Goal: Task Accomplishment & Management: Manage account settings

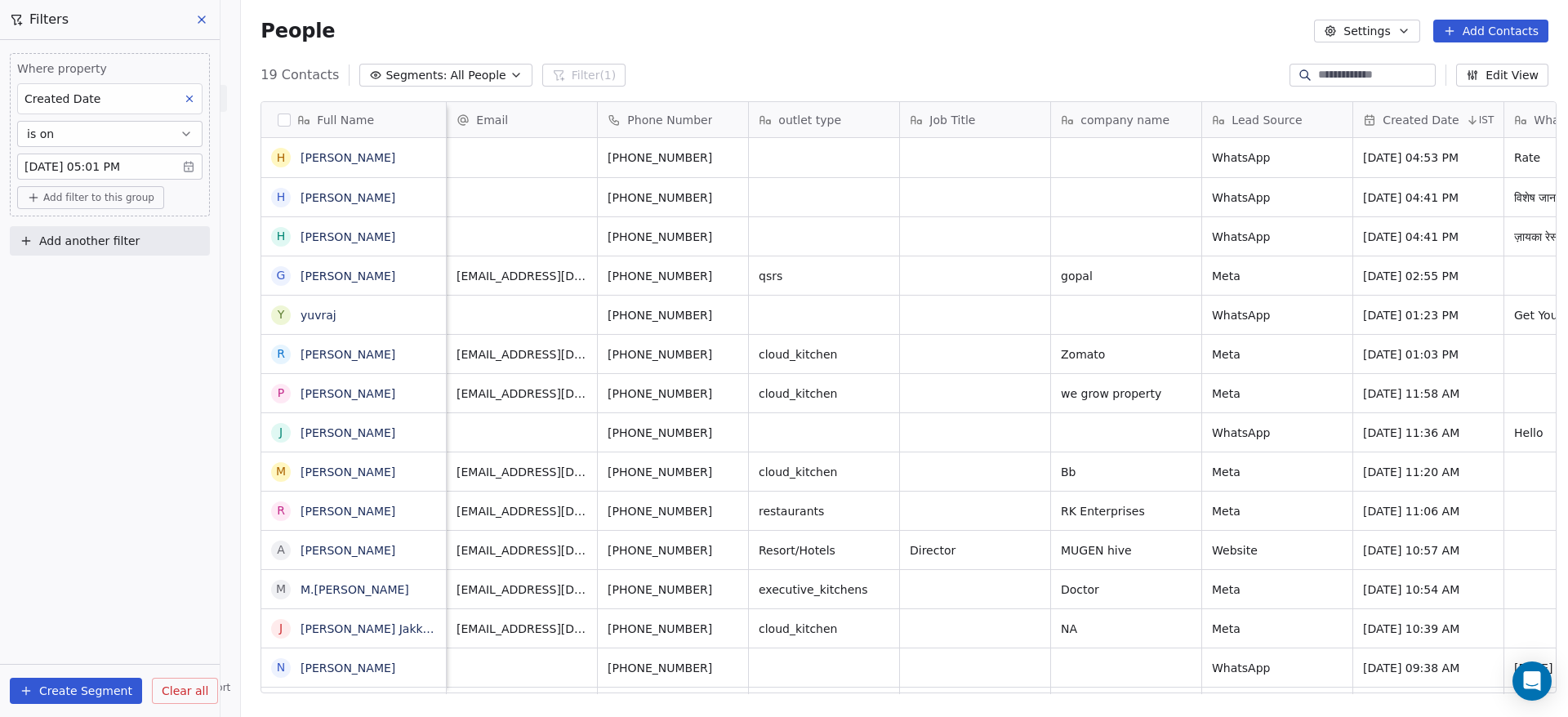
scroll to position [612, 1316]
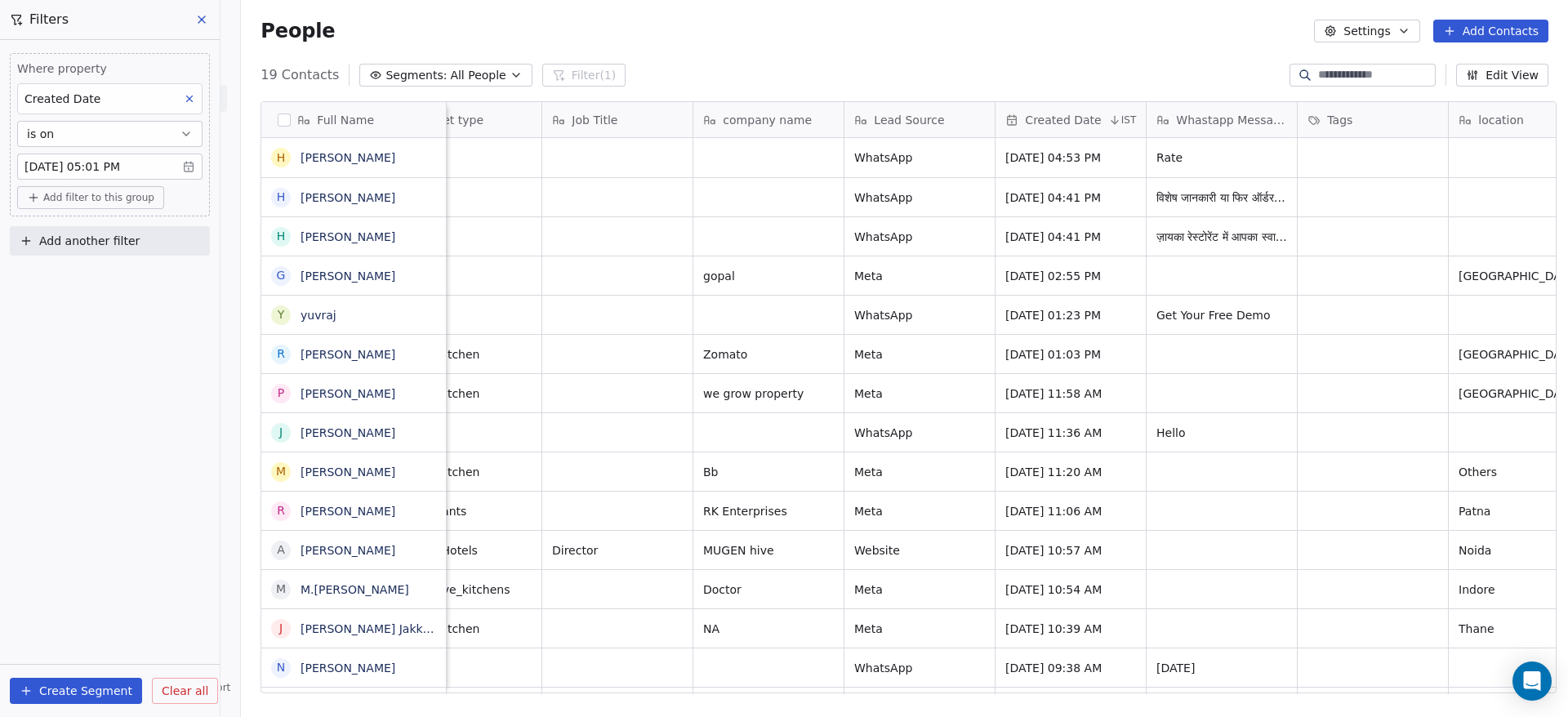
click at [1338, 72] on input at bounding box center [1375, 74] width 114 height 16
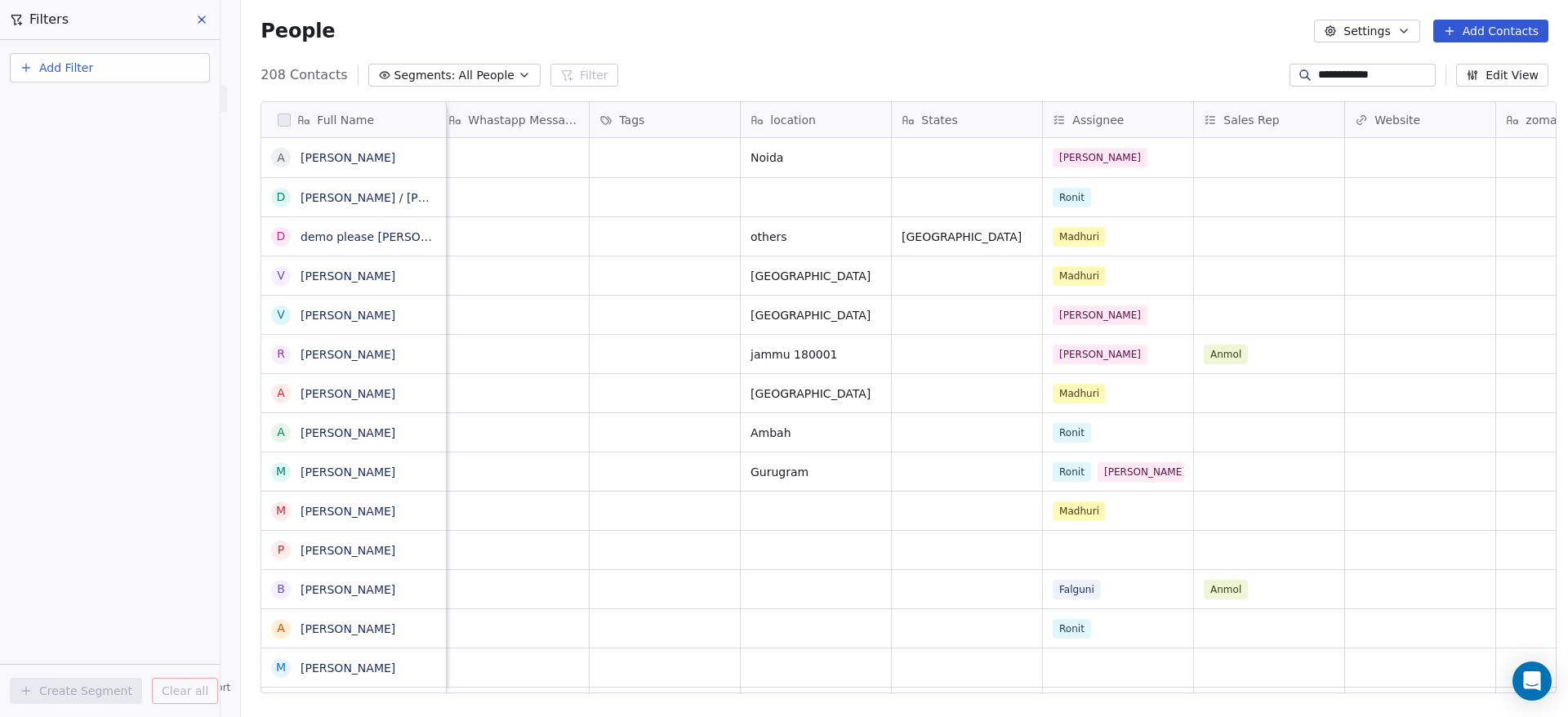
scroll to position [0, 1163]
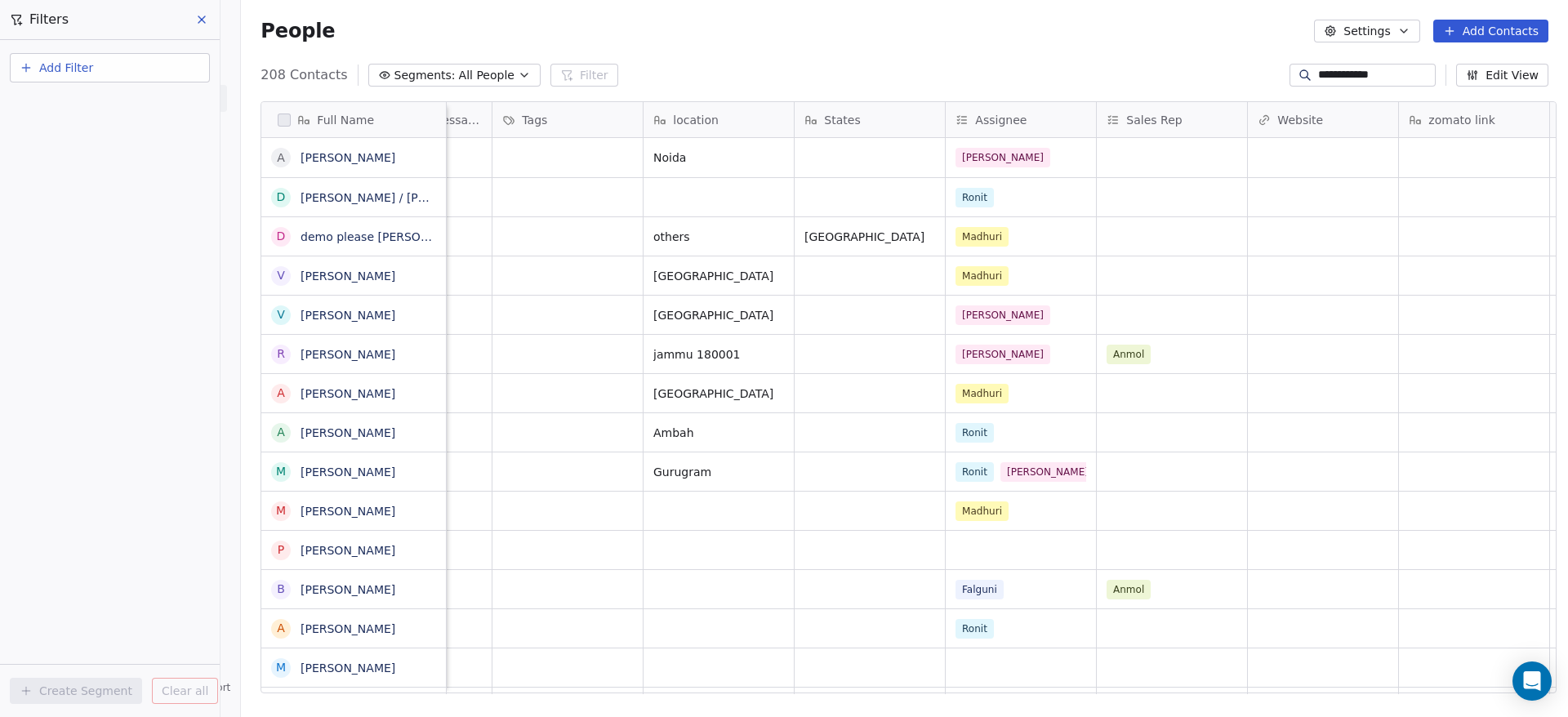
type input "**********"
click at [1001, 154] on div "Salim" at bounding box center [1006, 157] width 100 height 19
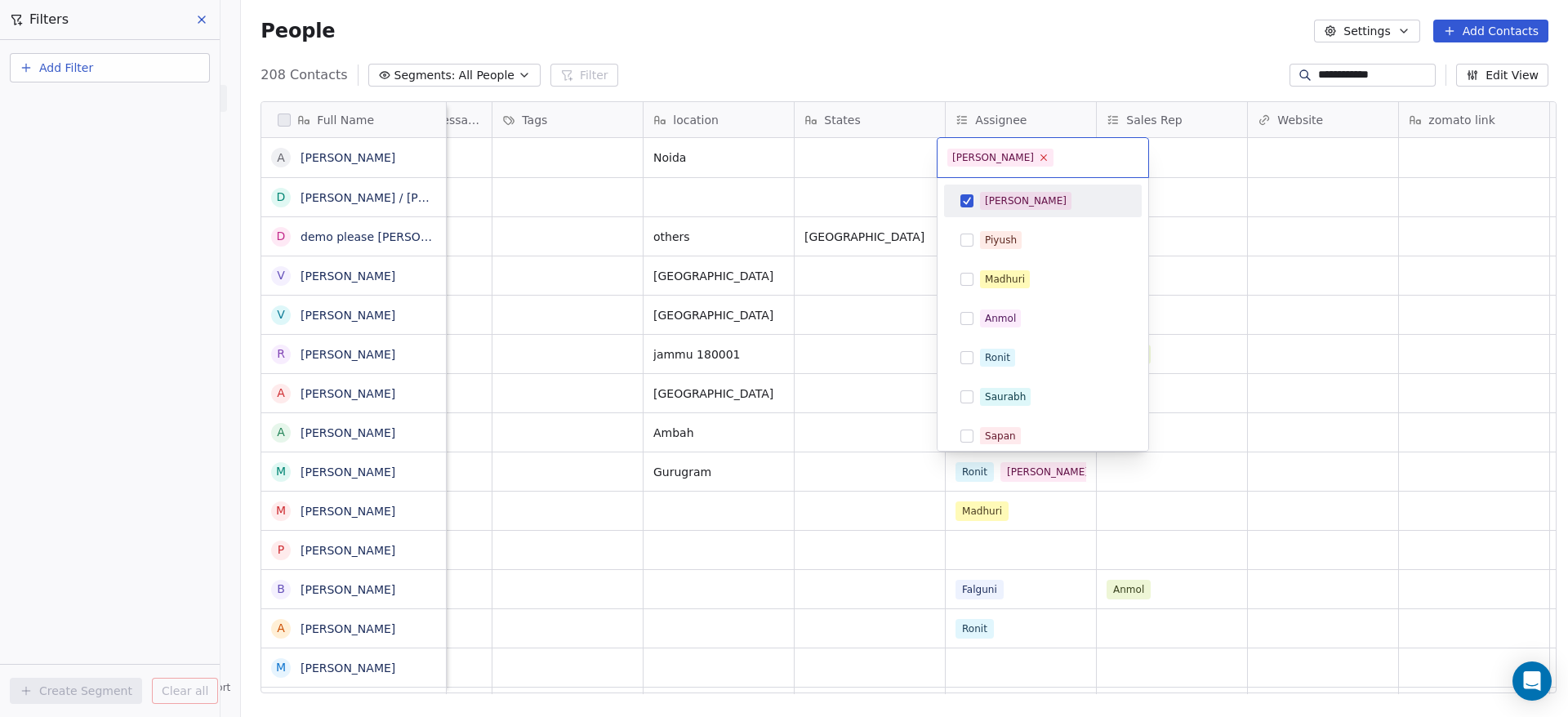
click at [1038, 152] on icon at bounding box center [1043, 157] width 11 height 11
click at [994, 196] on div "Salim" at bounding box center [1025, 200] width 82 height 14
click at [1079, 46] on html "**********" at bounding box center [784, 358] width 1568 height 717
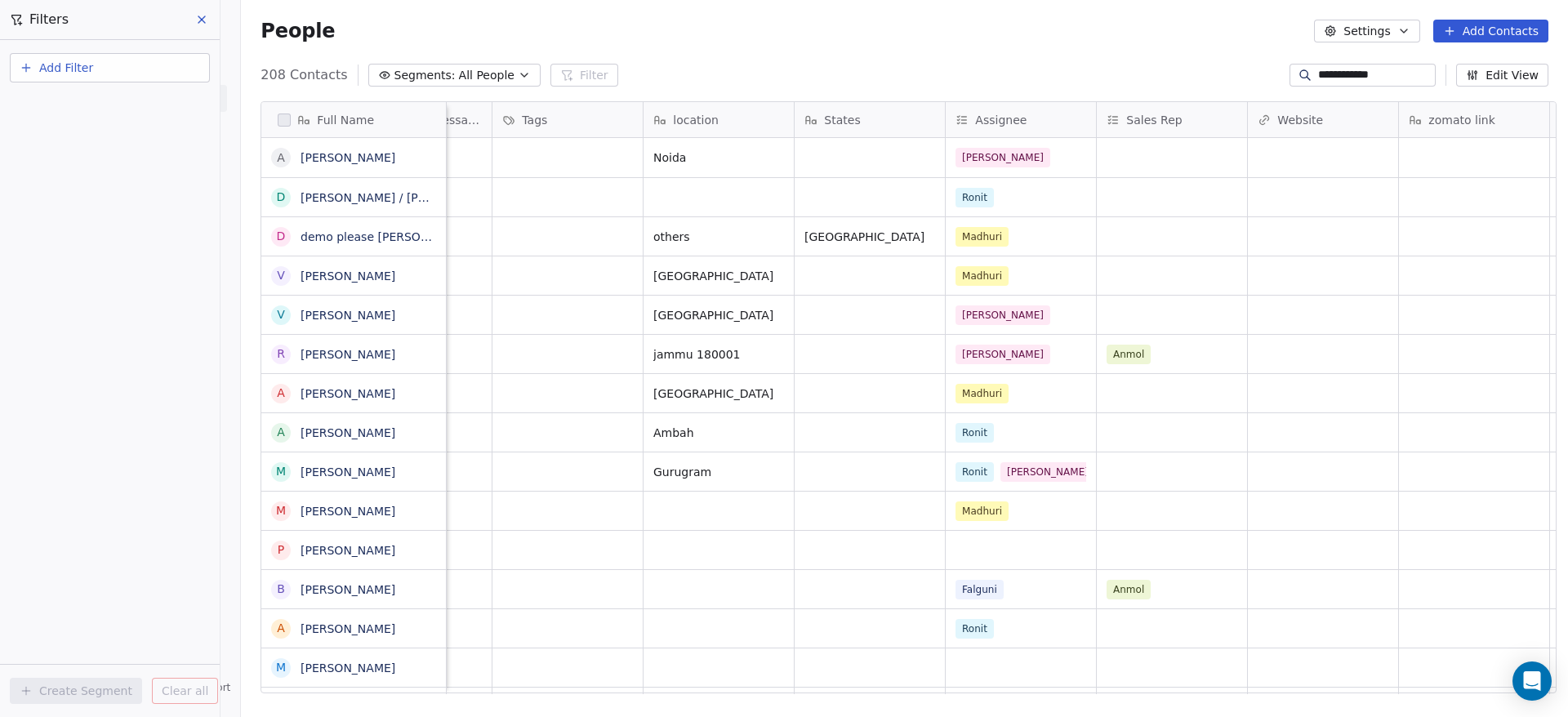
click at [208, 19] on button at bounding box center [202, 19] width 24 height 23
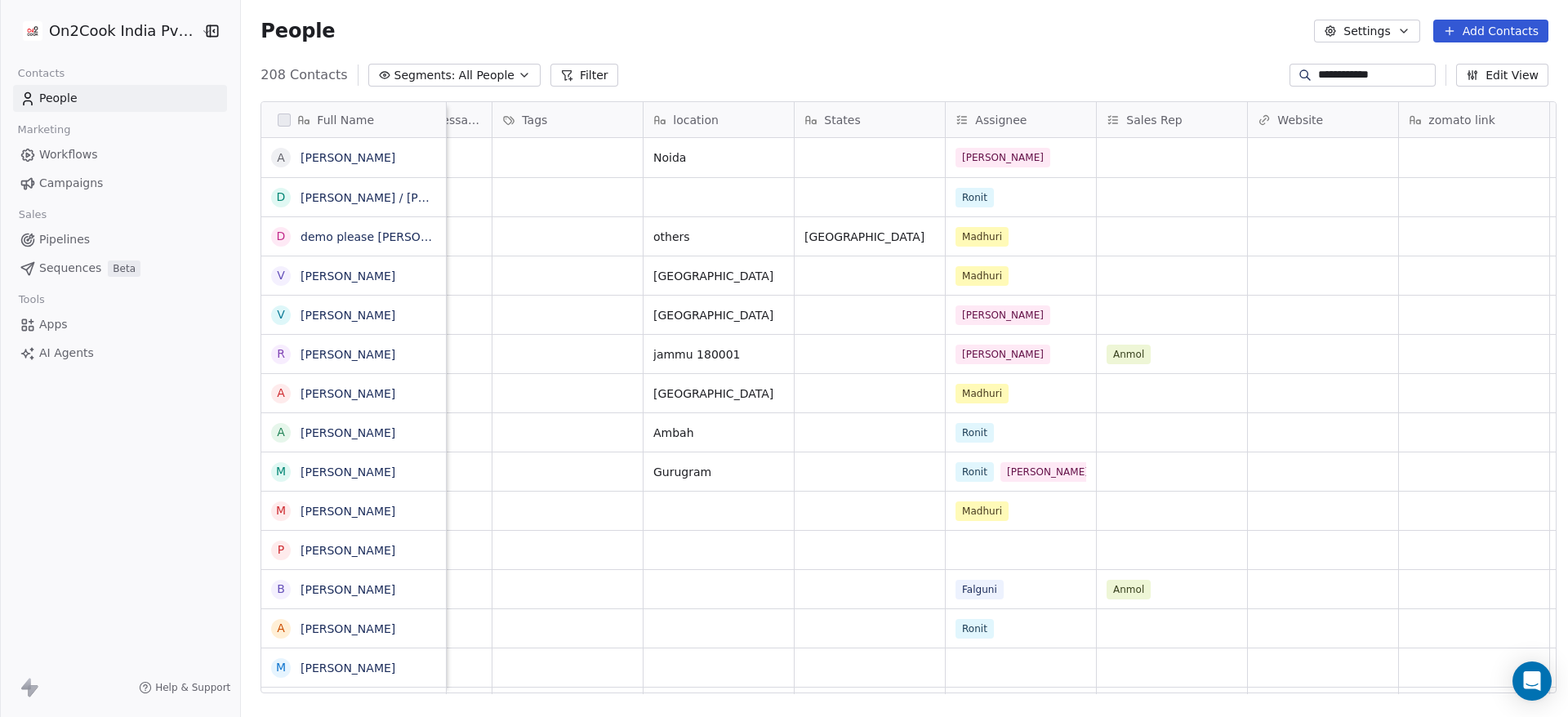
click at [164, 84] on div "Contacts" at bounding box center [120, 73] width 214 height 23
click at [161, 88] on link "People" at bounding box center [120, 99] width 214 height 27
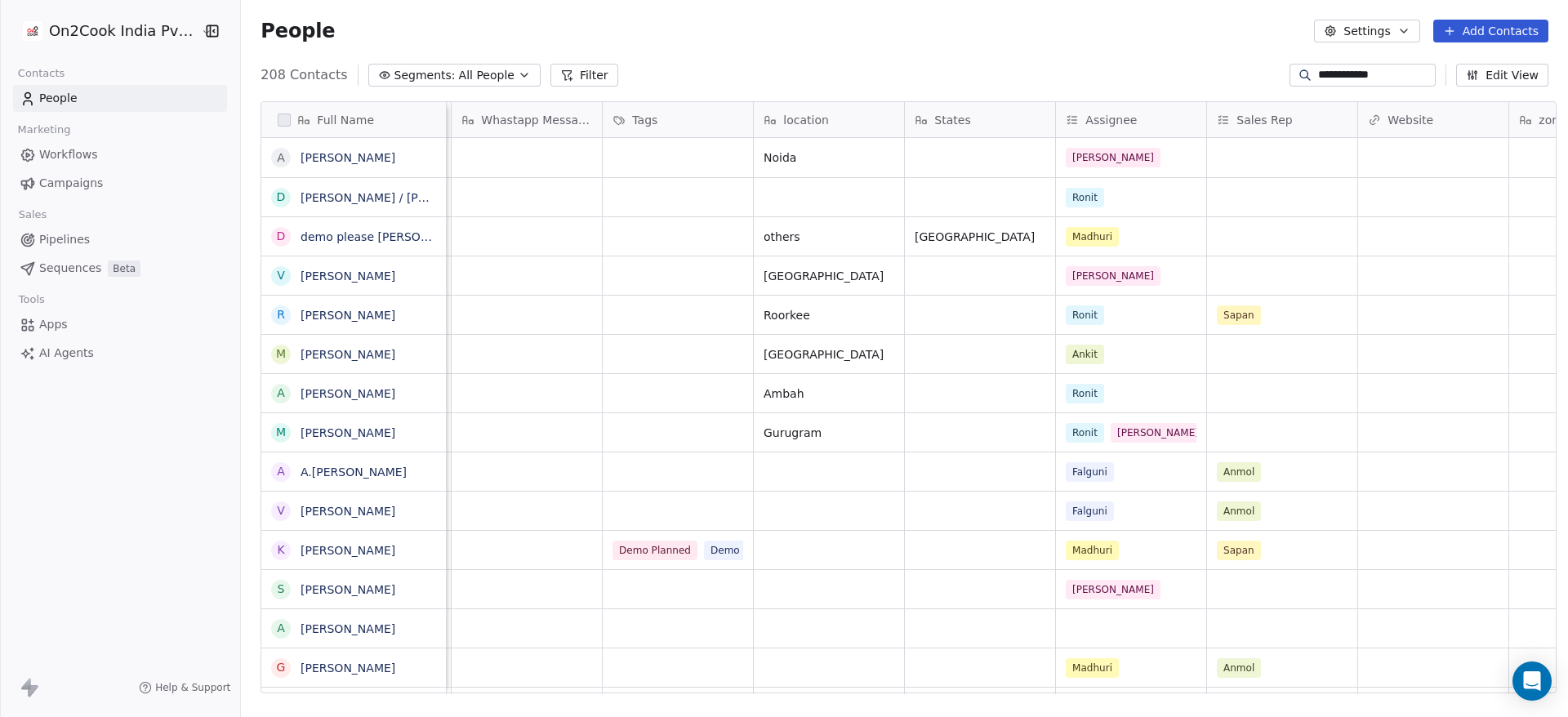
scroll to position [0, 1427]
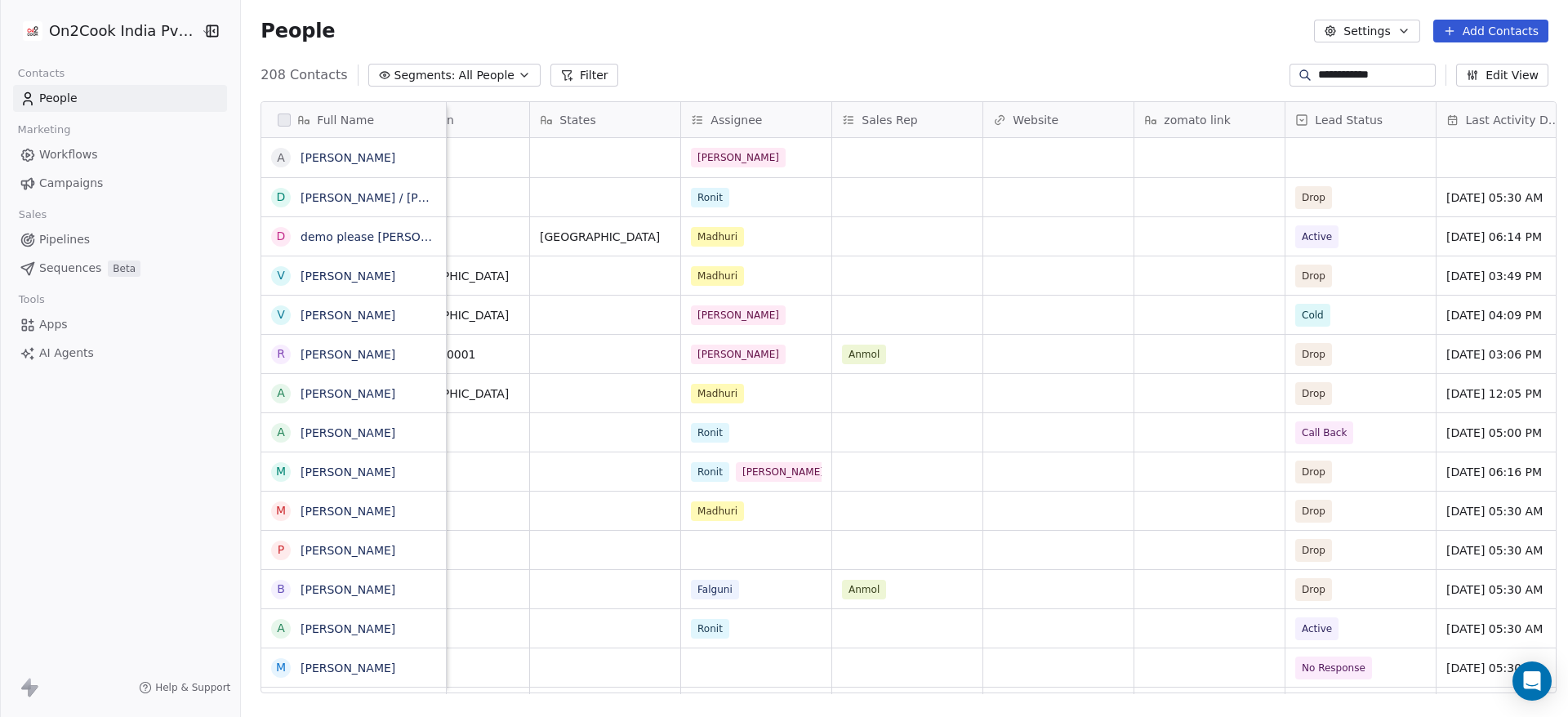
click at [127, 101] on link "People" at bounding box center [120, 99] width 214 height 27
click at [562, 67] on button "Filter" at bounding box center [584, 74] width 68 height 23
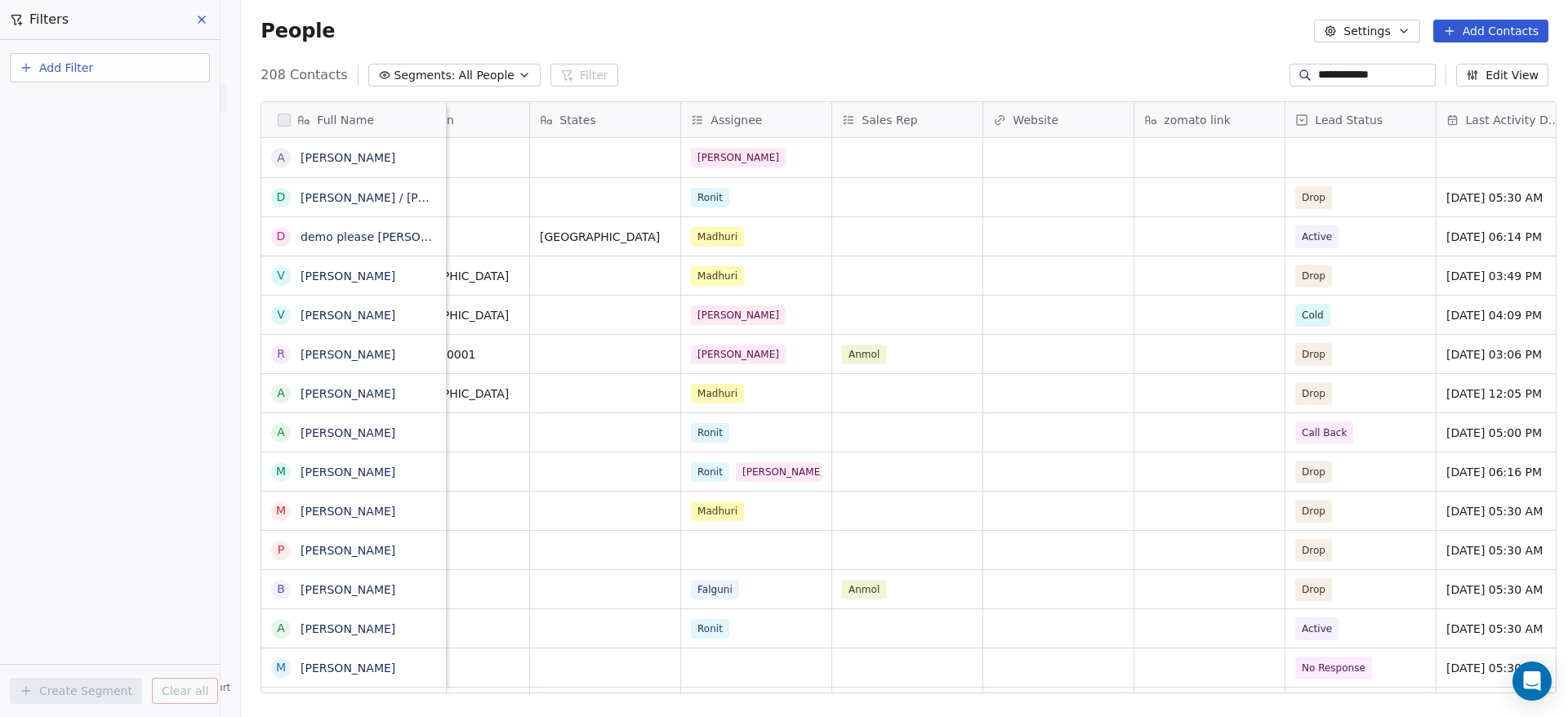
click at [115, 71] on button "Add Filter" at bounding box center [110, 67] width 200 height 30
click at [120, 105] on span "Contact properties" at bounding box center [80, 106] width 106 height 17
type input "******"
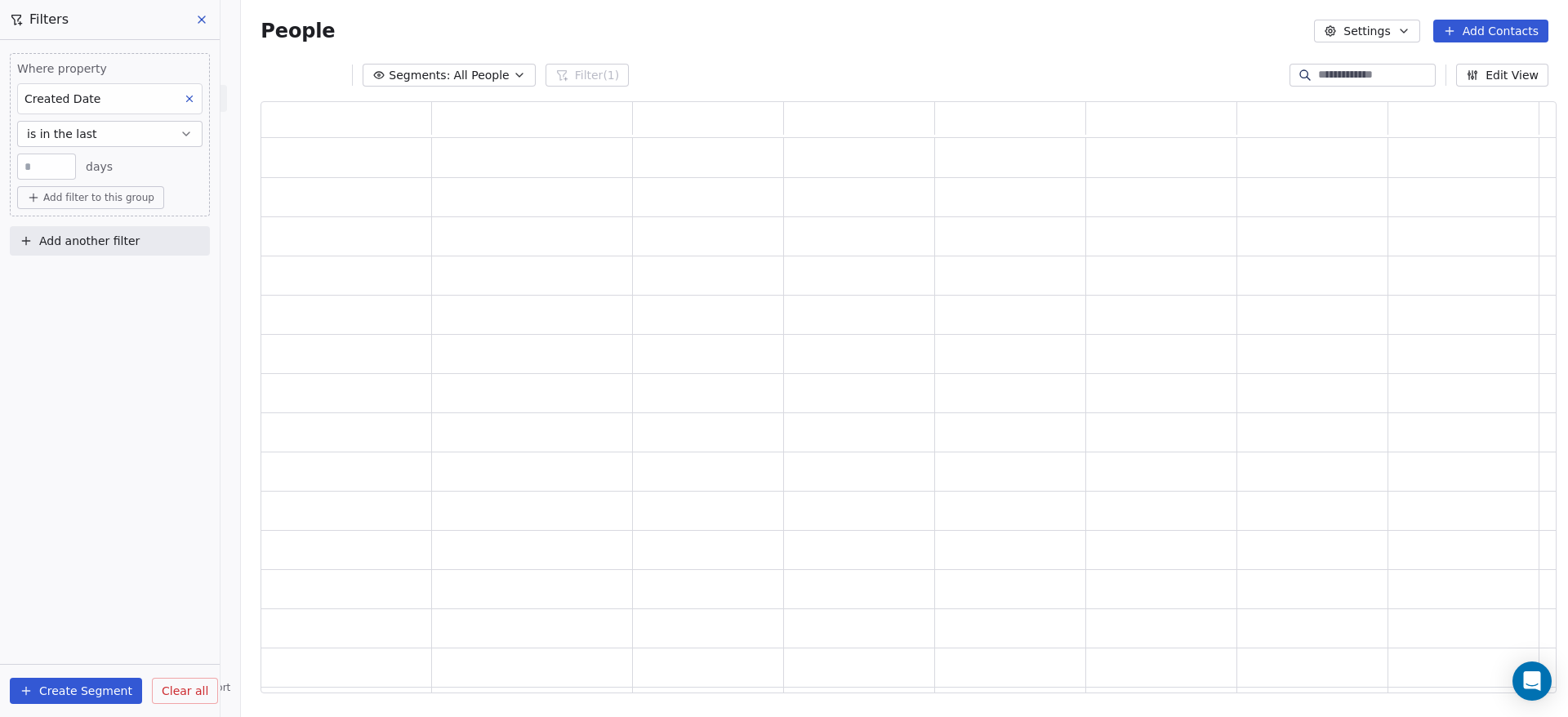
scroll to position [572, 1276]
click at [112, 128] on button "is in the last" at bounding box center [110, 133] width 186 height 26
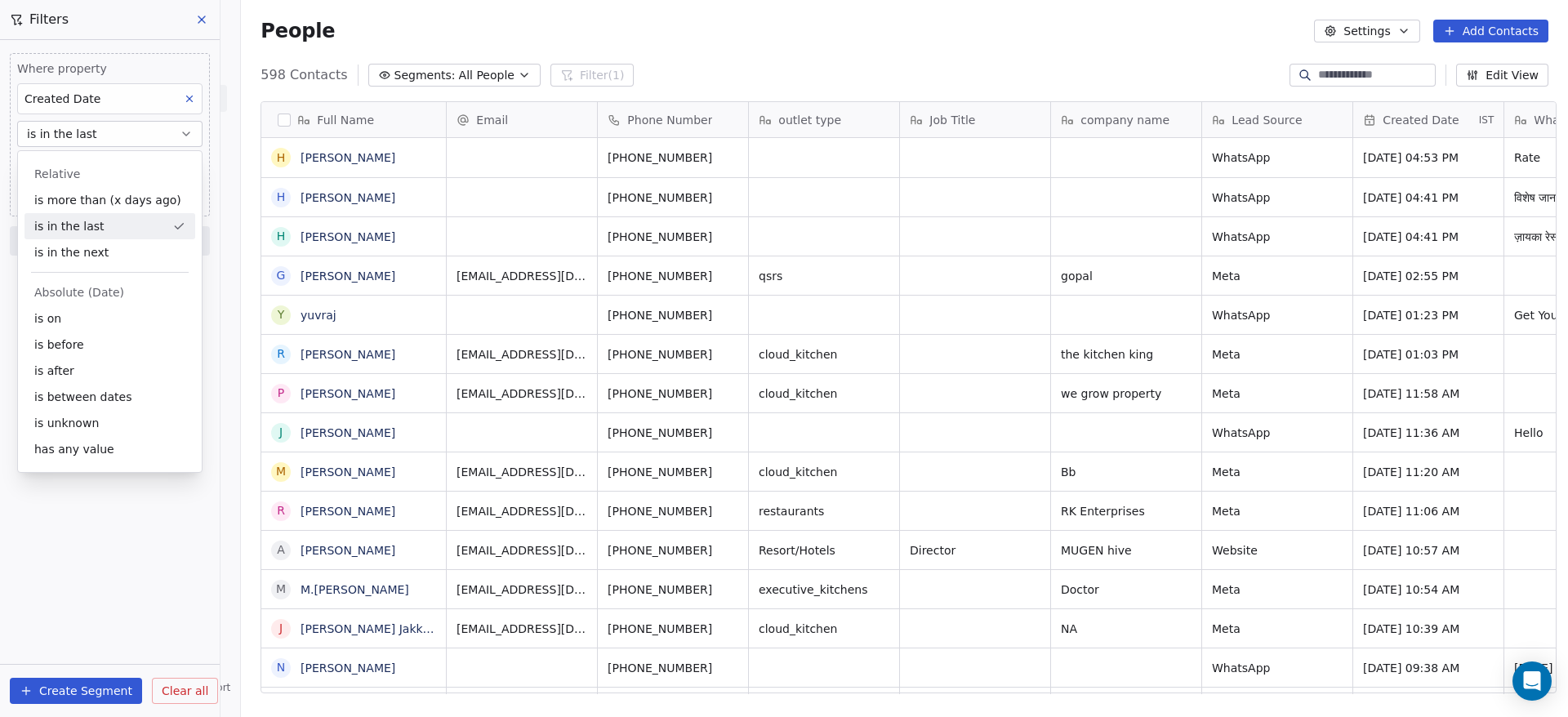
scroll to position [612, 1316]
click at [72, 364] on div "is after" at bounding box center [110, 370] width 170 height 26
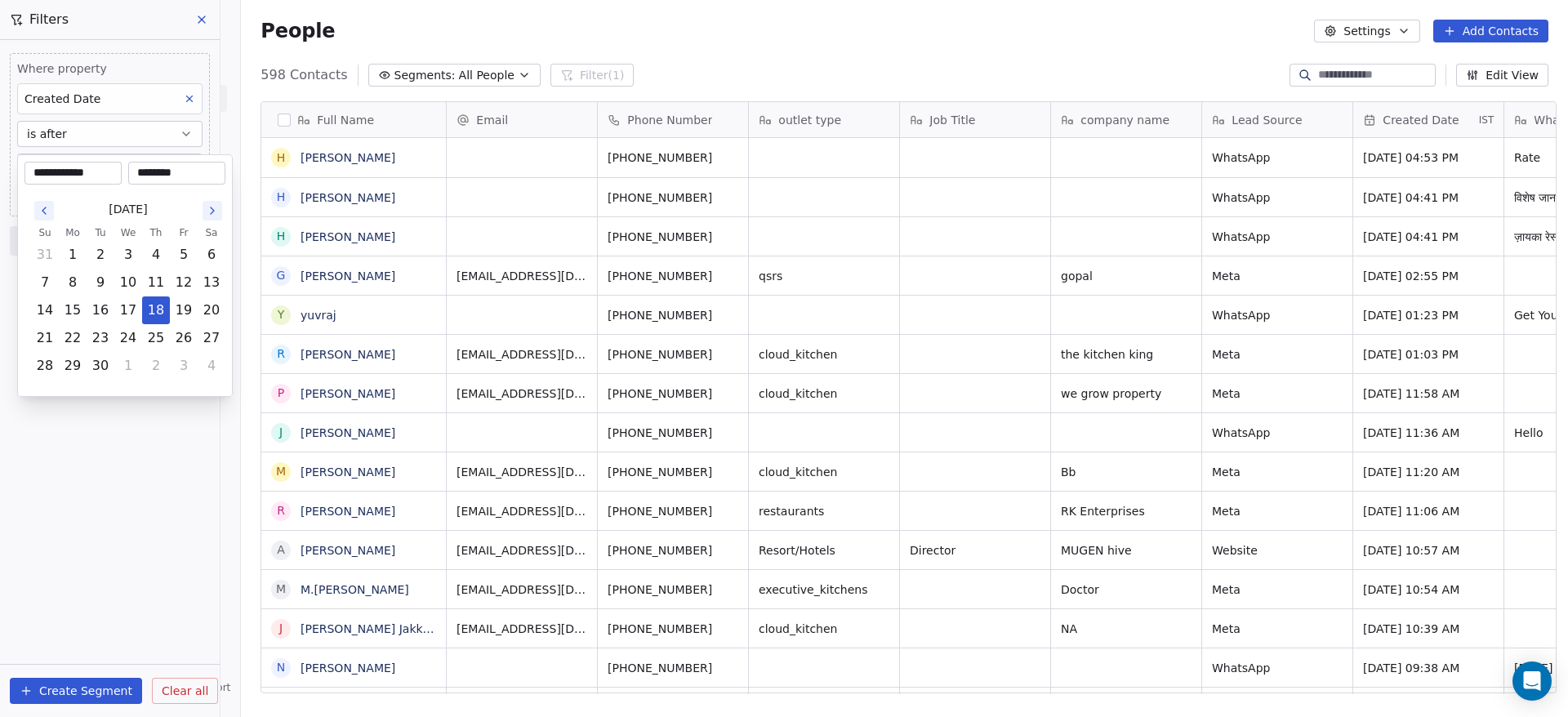
click at [62, 170] on body "On2Cook India Pvt. Ltd. Contacts People Marketing Workflows Campaigns Sales Pip…" at bounding box center [784, 358] width 1568 height 717
click at [70, 247] on button "1" at bounding box center [73, 254] width 26 height 26
type input "**********"
click at [147, 182] on div "********" at bounding box center [176, 173] width 97 height 23
click at [151, 170] on input "********" at bounding box center [176, 172] width 90 height 16
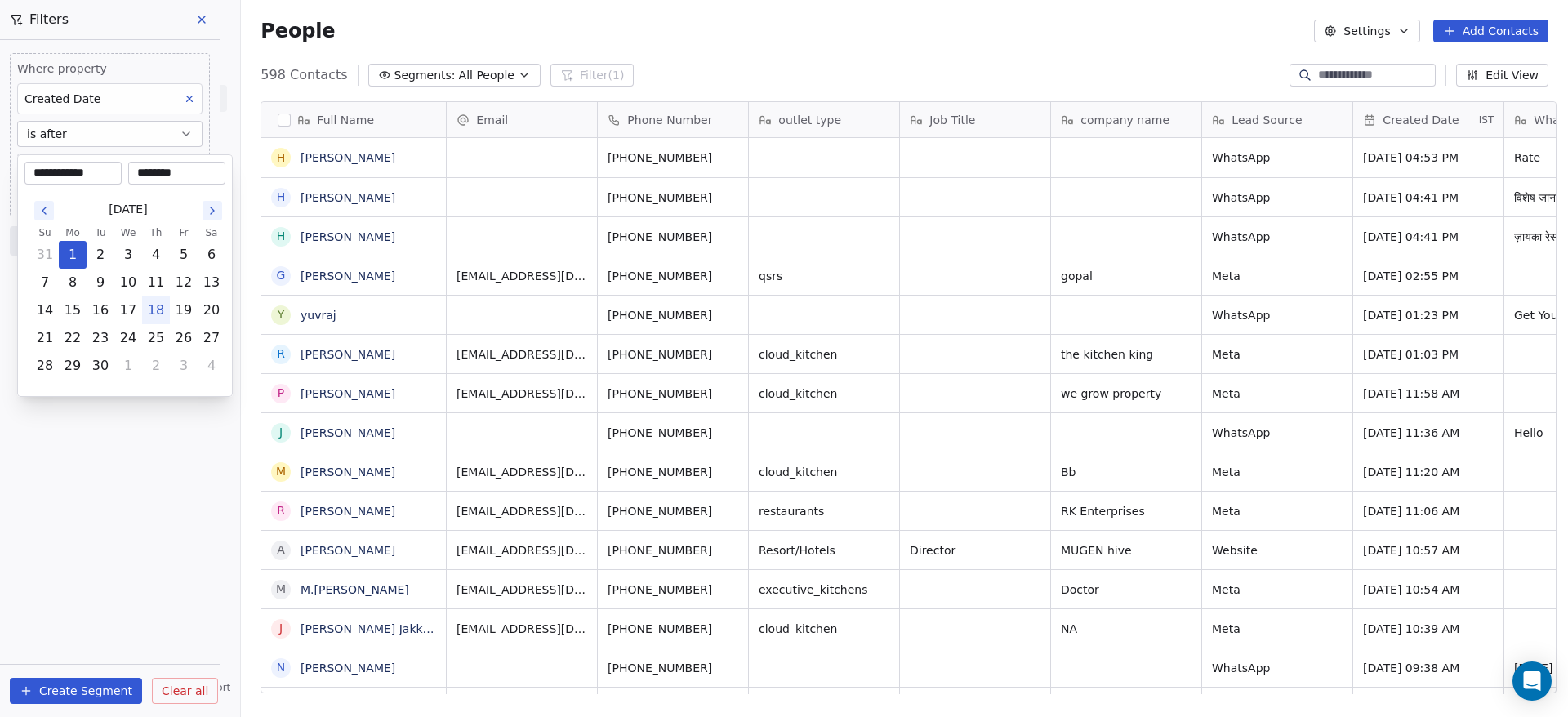
type input "********"
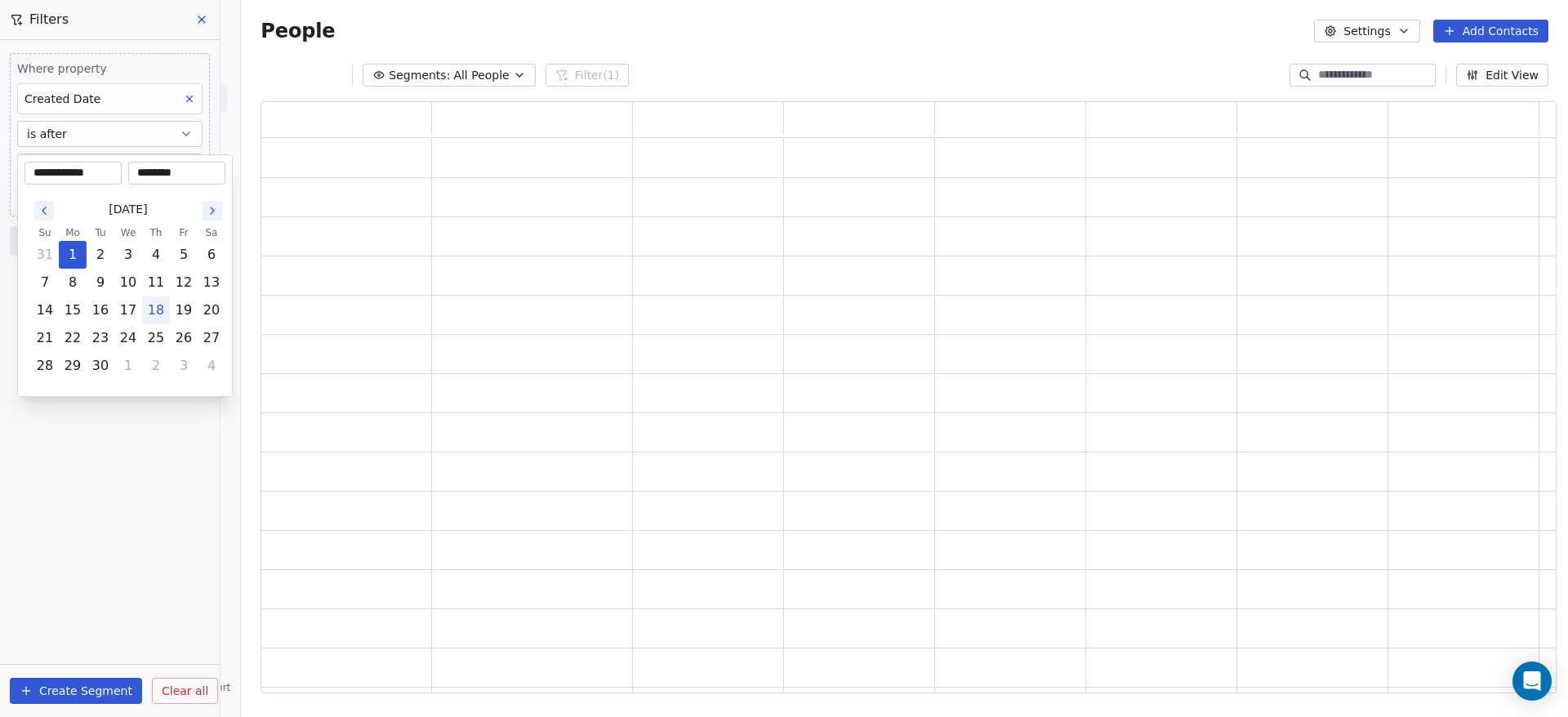
click at [105, 463] on html "**********" at bounding box center [784, 358] width 1568 height 717
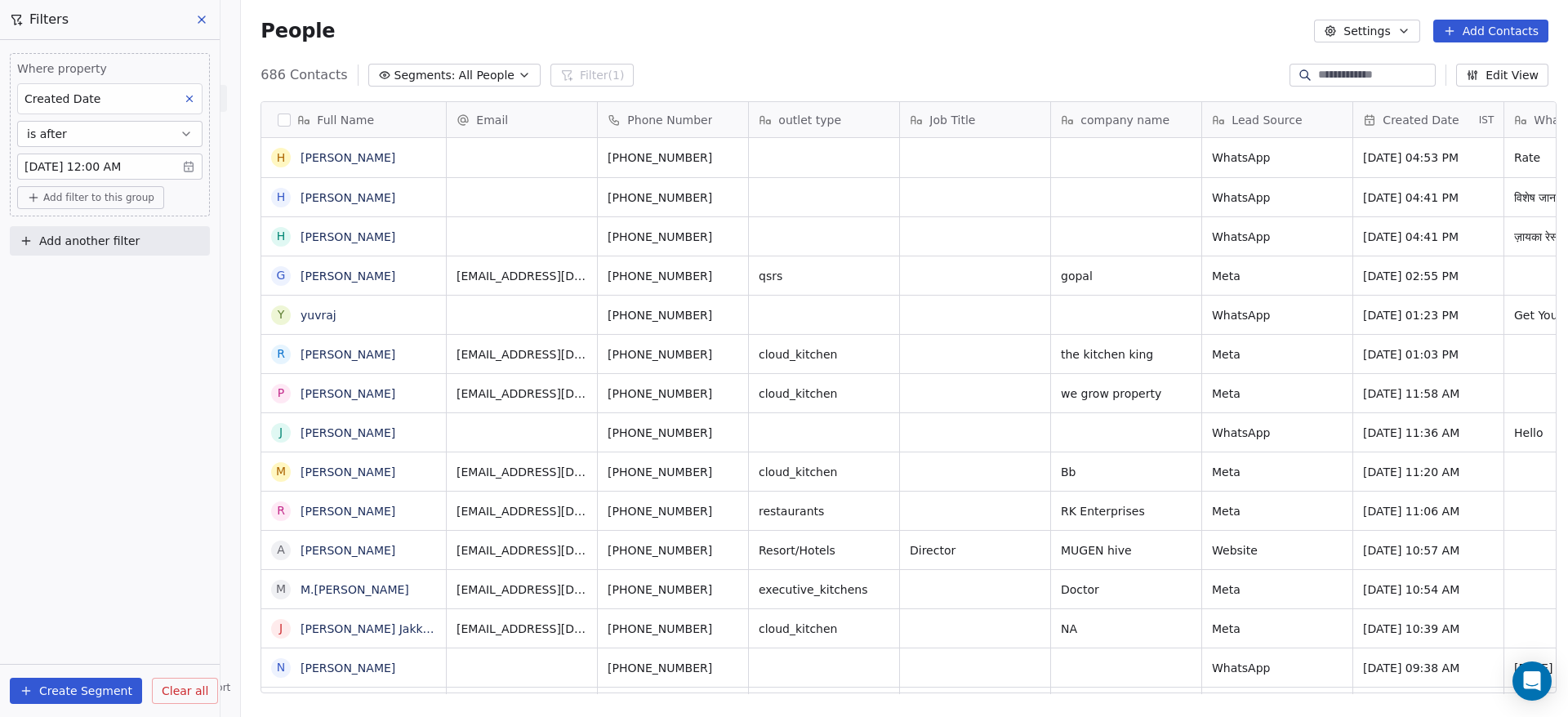
click at [279, 122] on button "button" at bounding box center [284, 119] width 13 height 13
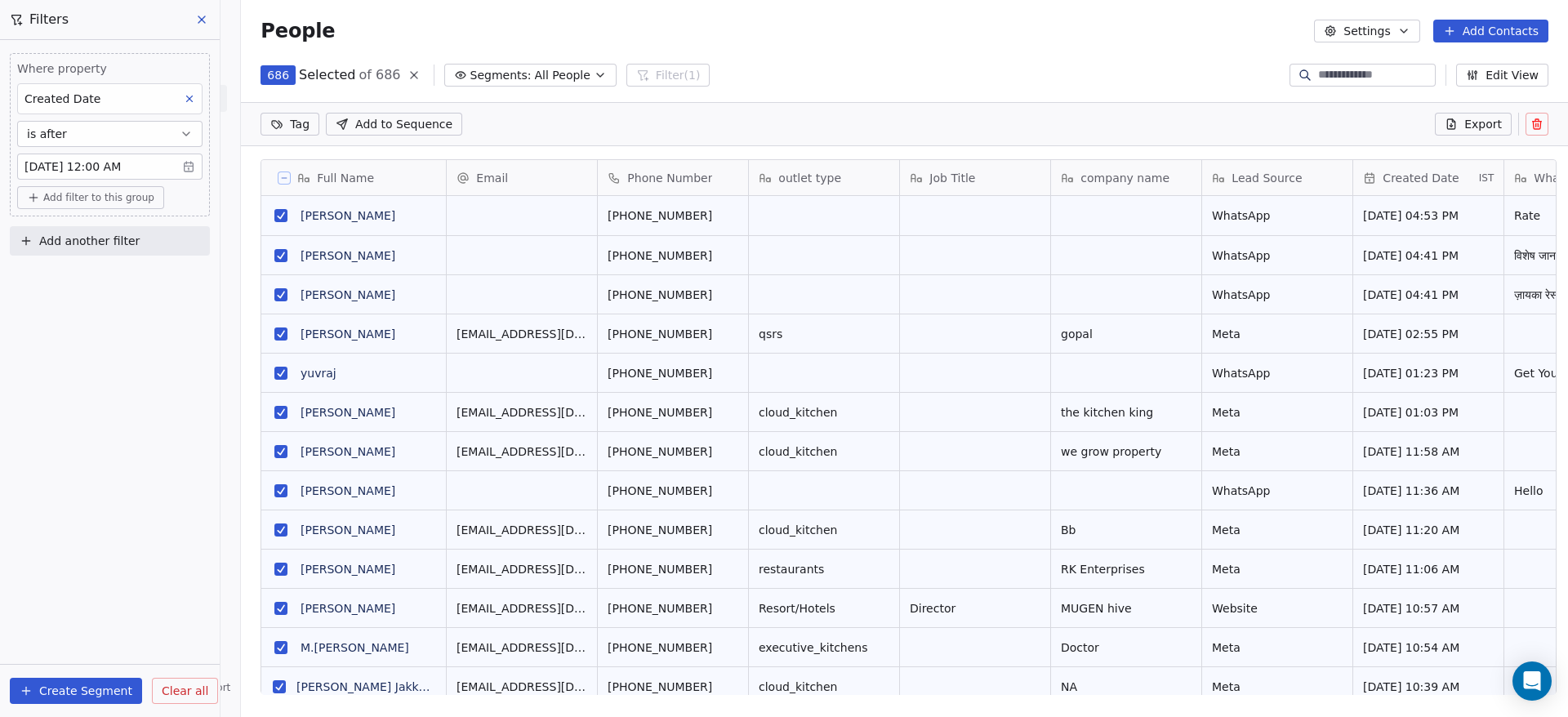
scroll to position [554, 1316]
click at [1455, 126] on icon at bounding box center [1451, 124] width 8 height 10
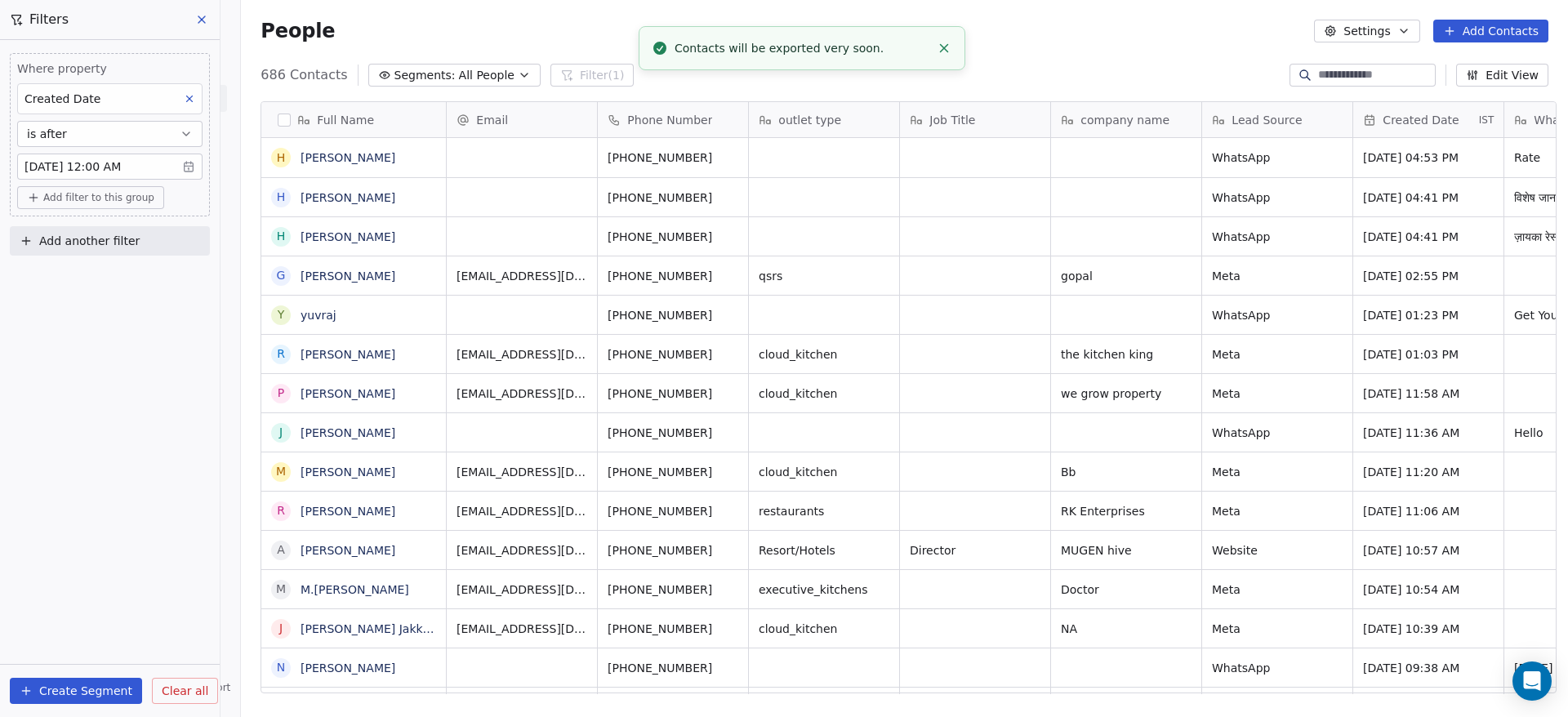
scroll to position [612, 1316]
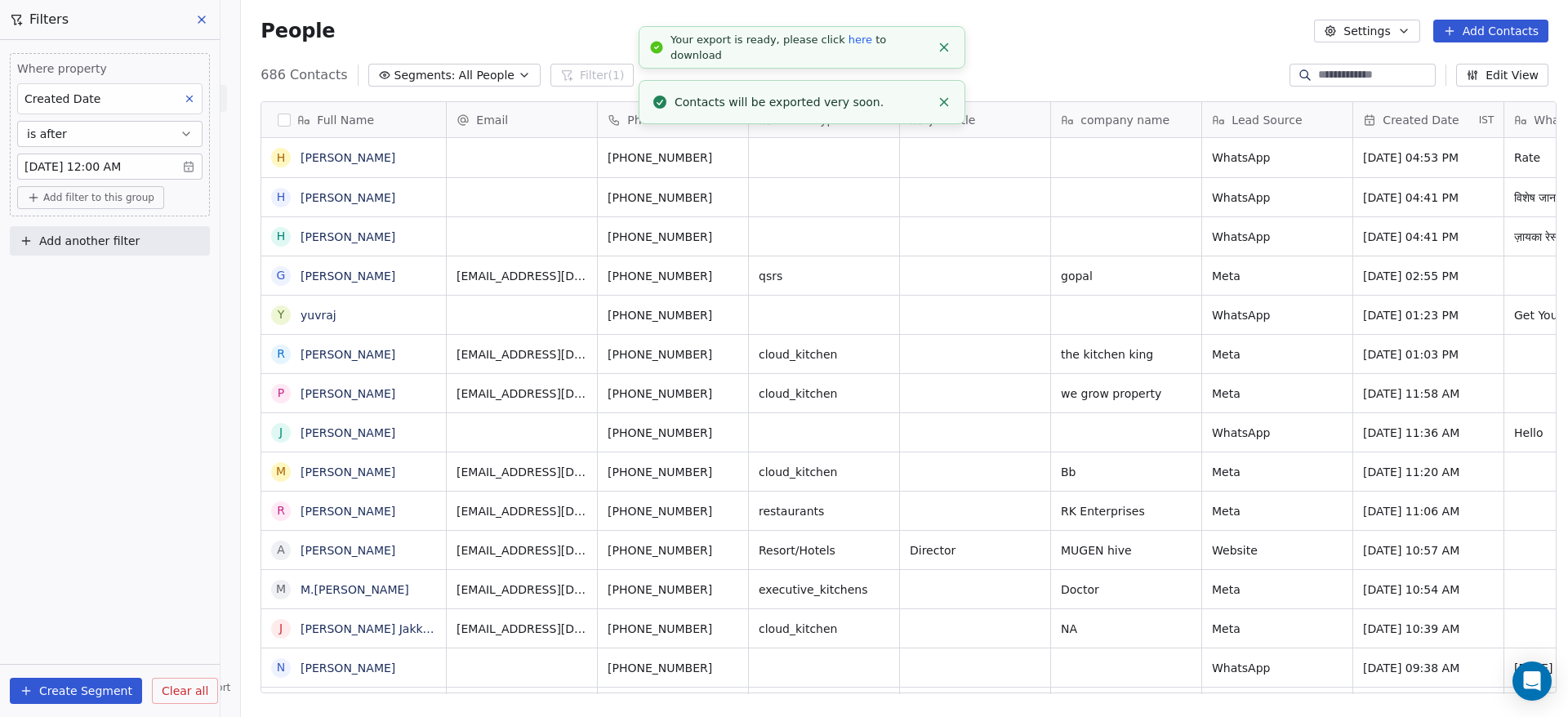
click at [848, 46] on link "here" at bounding box center [860, 40] width 24 height 13
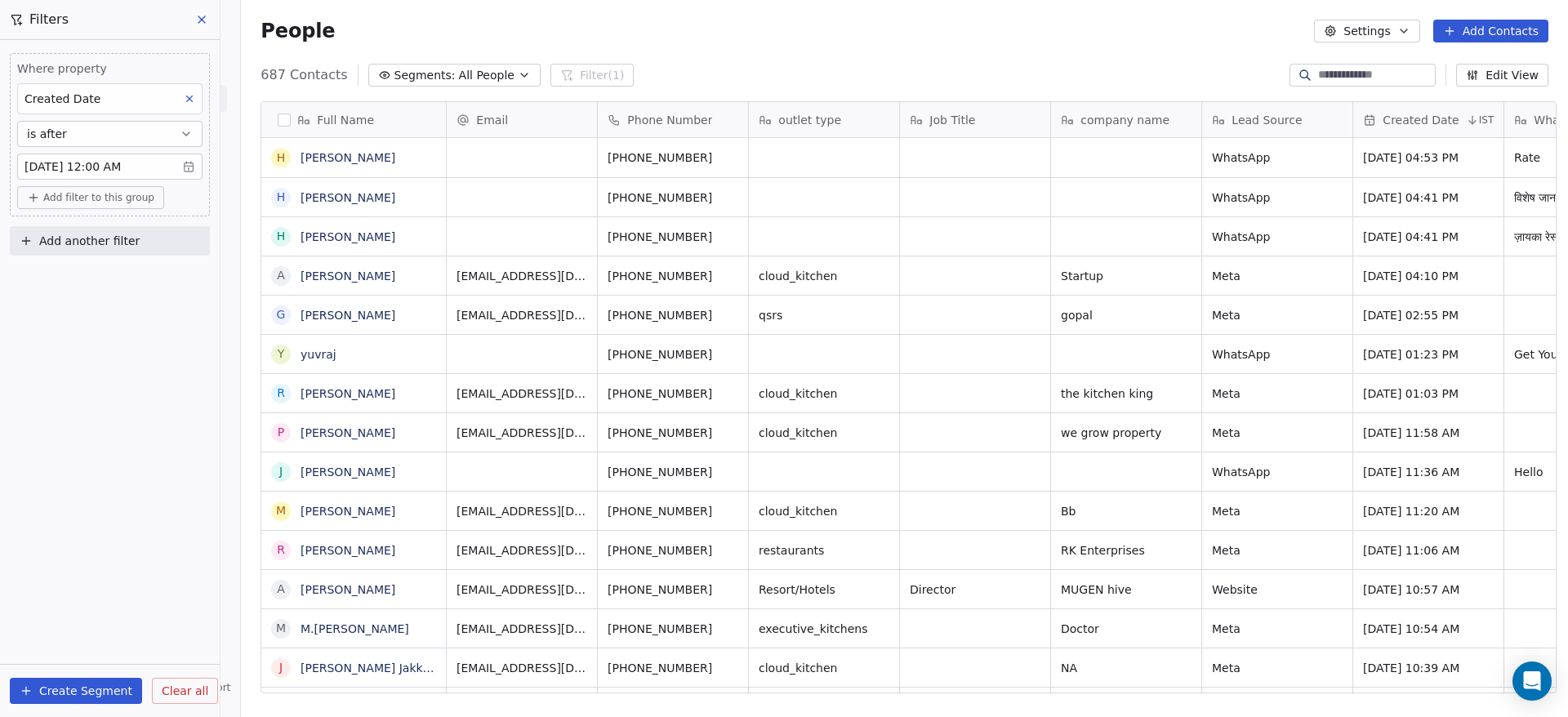
click at [278, 120] on button "button" at bounding box center [284, 119] width 13 height 13
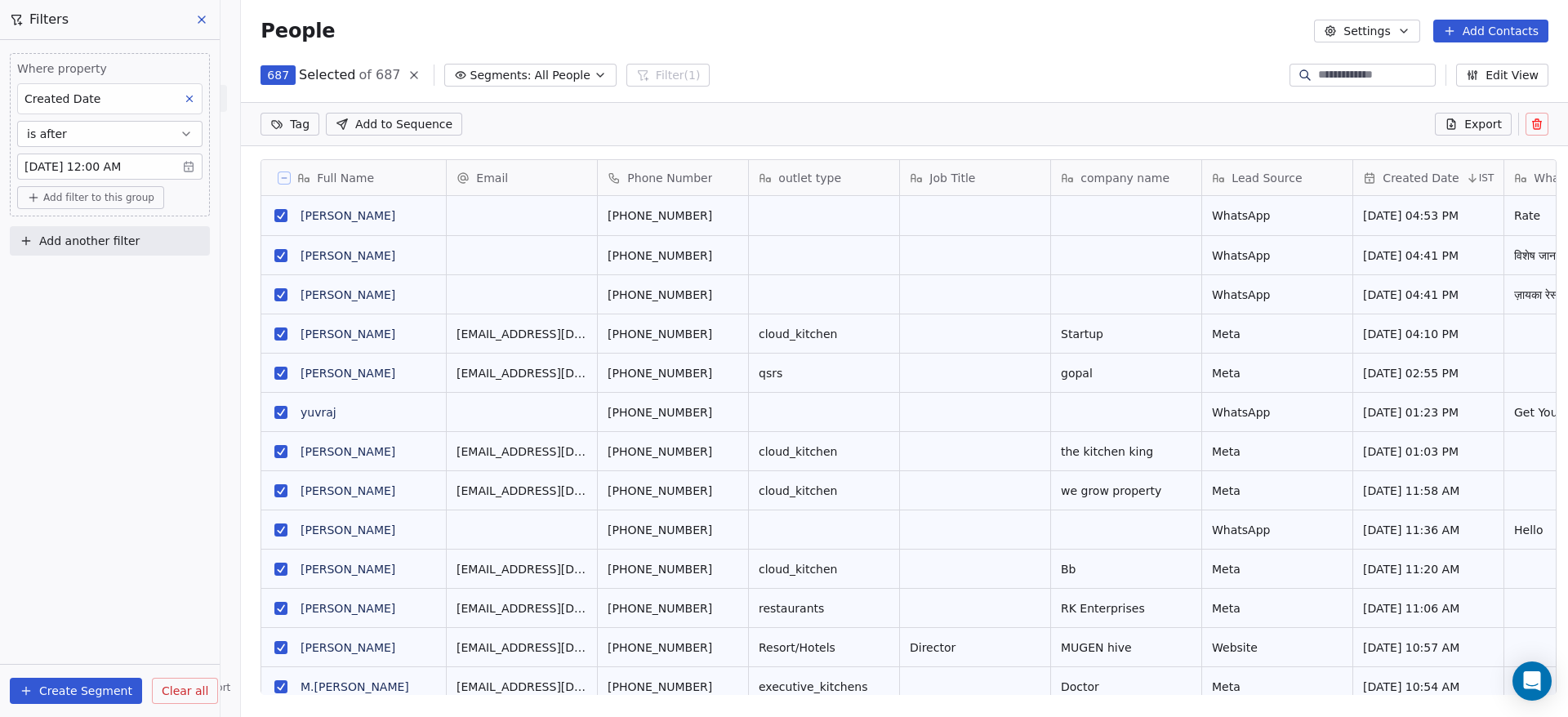
scroll to position [554, 1316]
click at [1463, 127] on button "Export" at bounding box center [1473, 124] width 77 height 23
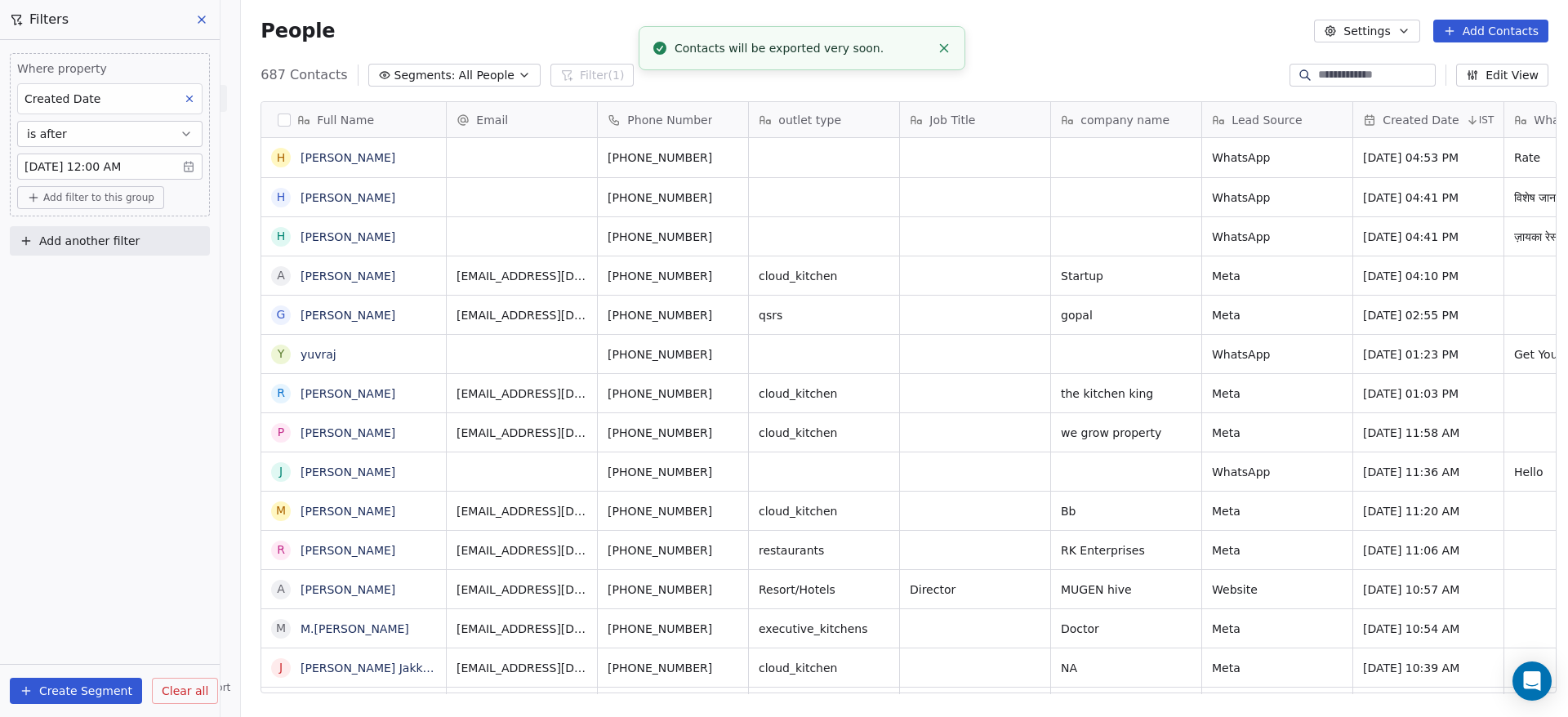
scroll to position [612, 1316]
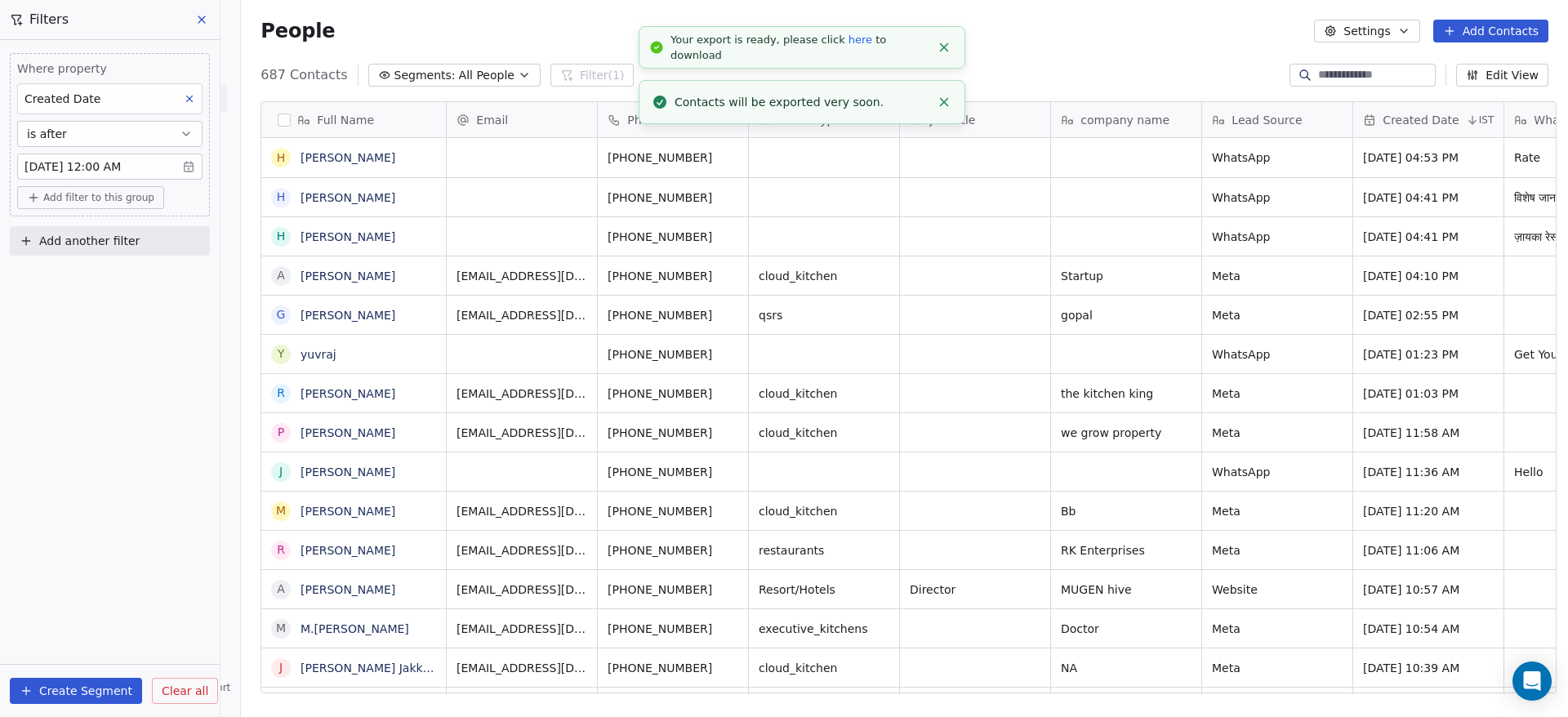
click at [848, 46] on link "here" at bounding box center [860, 40] width 24 height 13
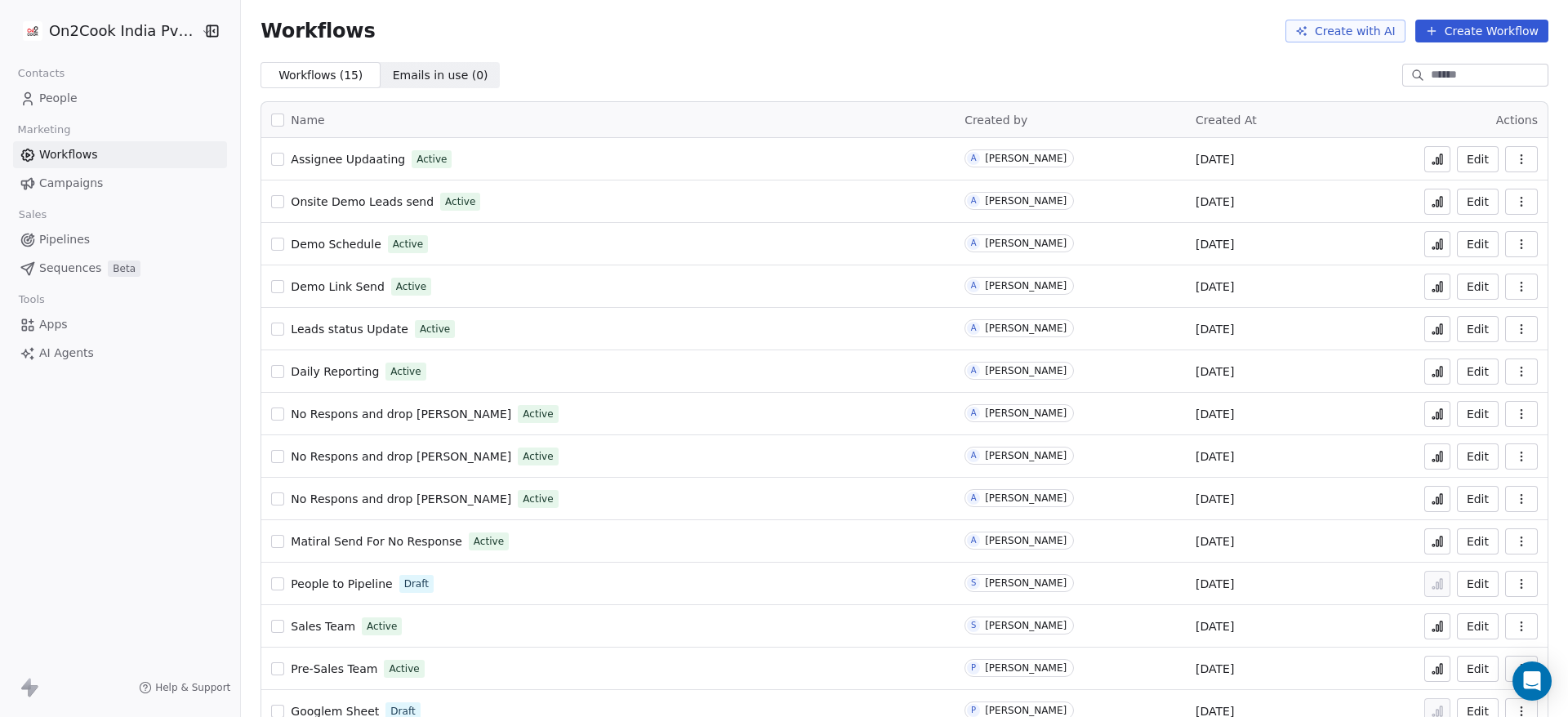
click at [351, 157] on span "Assignee Updaating" at bounding box center [347, 159] width 114 height 13
click at [1430, 158] on icon at bounding box center [1436, 159] width 13 height 13
click at [63, 322] on span "Apps" at bounding box center [53, 324] width 29 height 17
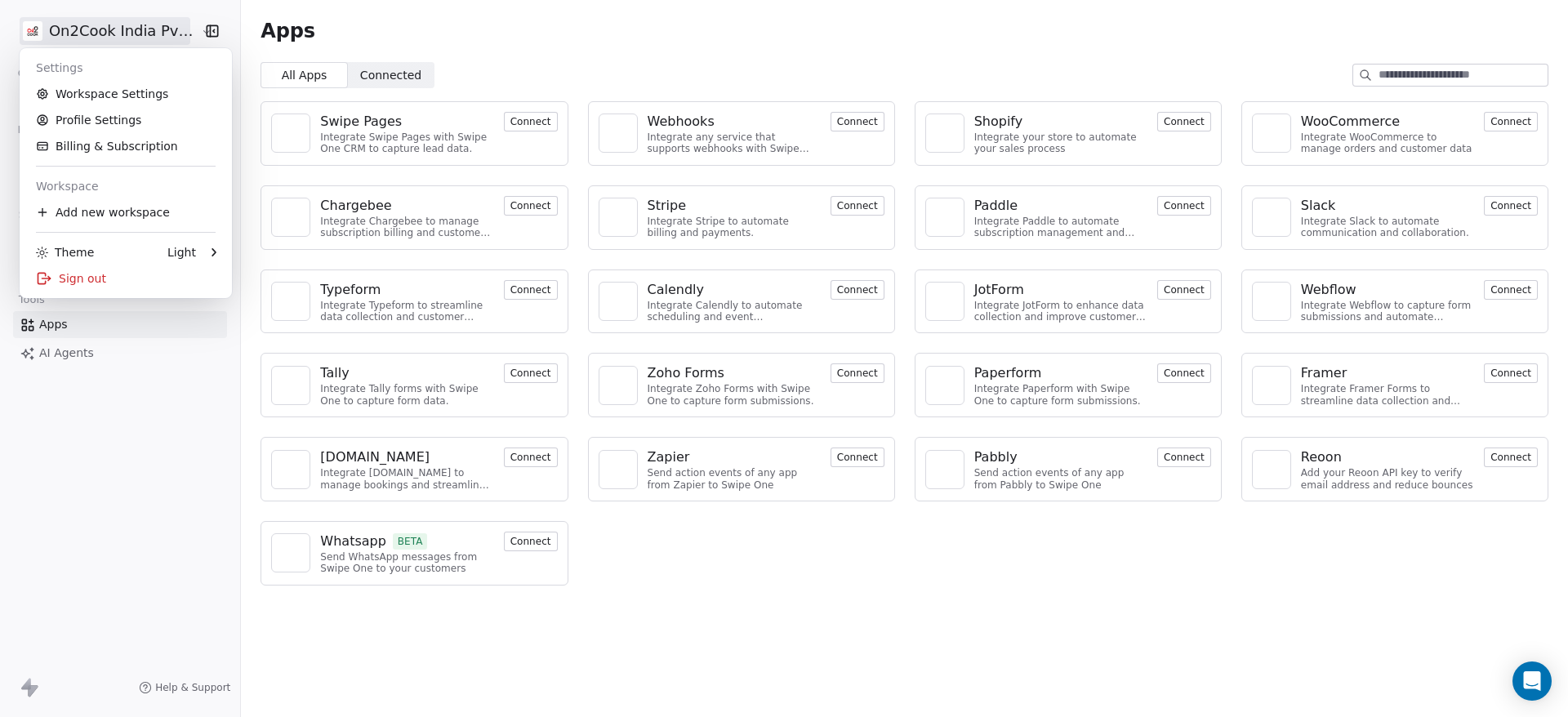
click at [154, 31] on html "On2Cook India Pvt. Ltd. Contacts People Marketing Workflows Campaigns Sales Pip…" at bounding box center [784, 358] width 1568 height 717
click at [144, 93] on link "Workspace Settings" at bounding box center [126, 94] width 199 height 26
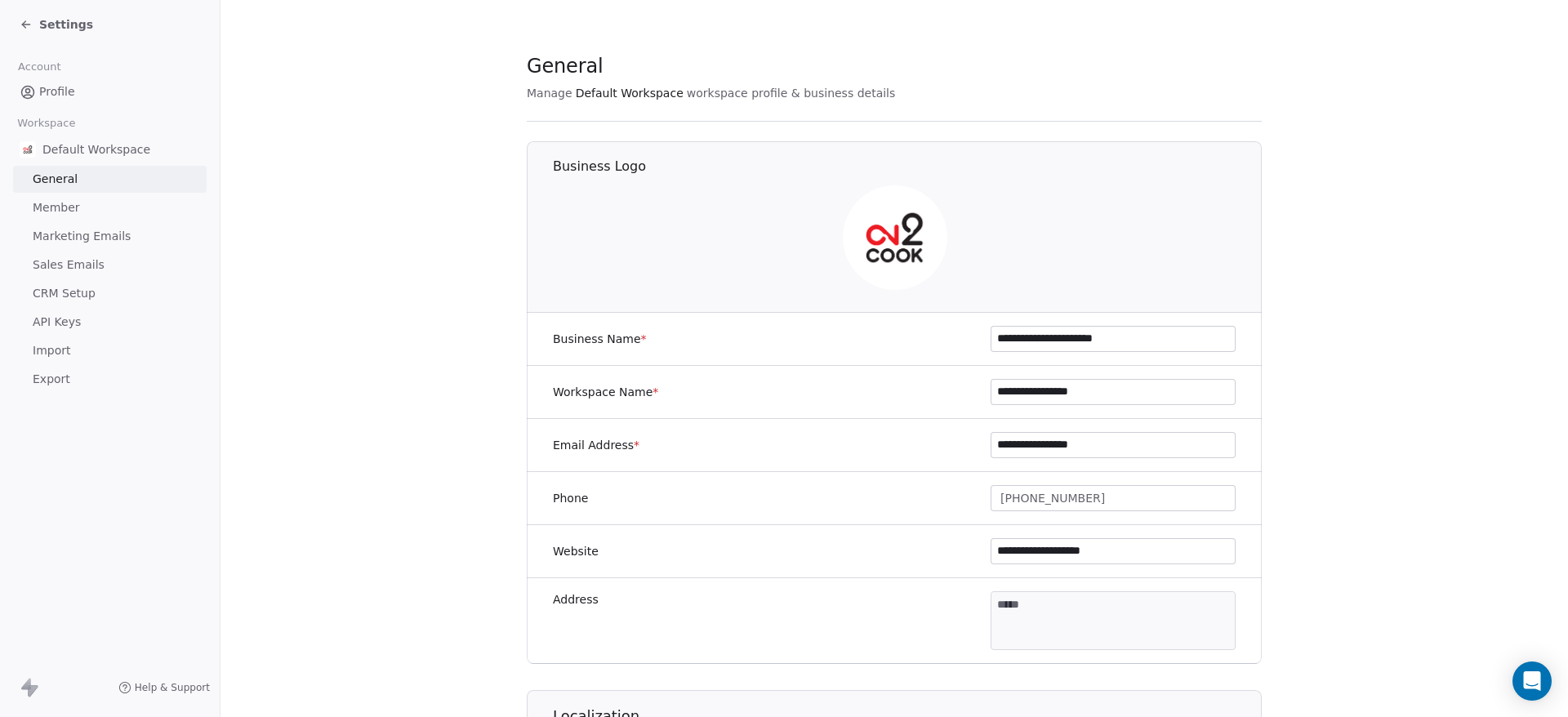
click at [63, 321] on span "API Keys" at bounding box center [57, 322] width 48 height 17
